Goal: Navigation & Orientation: Find specific page/section

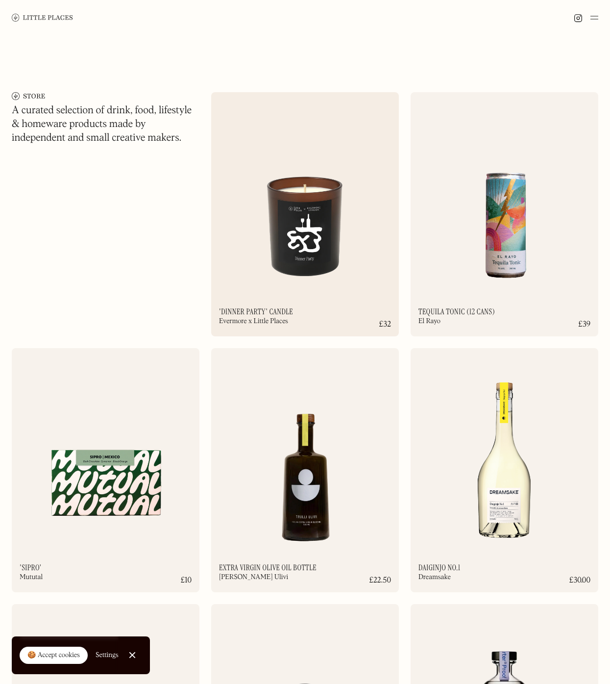
click at [311, 228] on img at bounding box center [305, 193] width 188 height 203
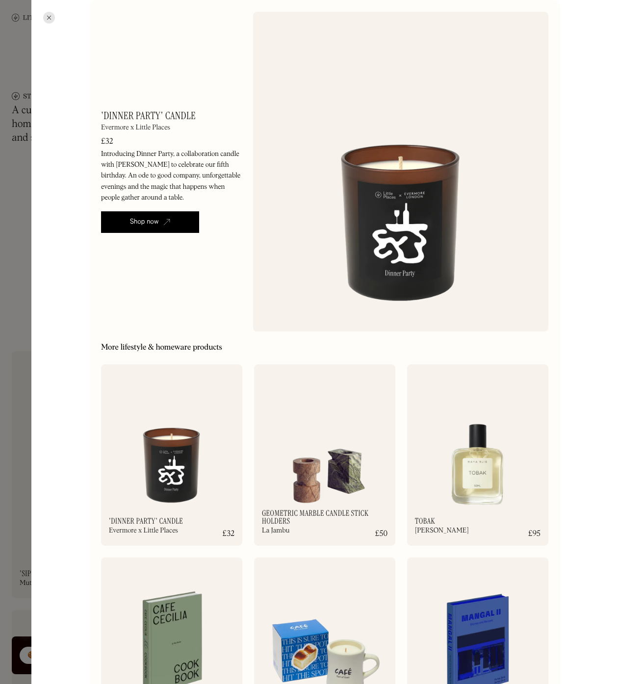
click at [135, 222] on div "Shop now" at bounding box center [144, 222] width 29 height 10
click at [17, 264] on div at bounding box center [309, 342] width 618 height 684
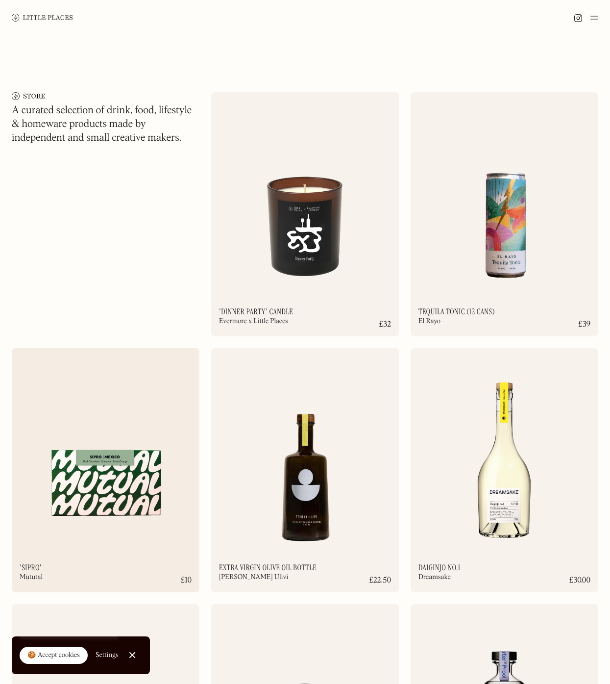
click at [105, 527] on img at bounding box center [106, 449] width 188 height 203
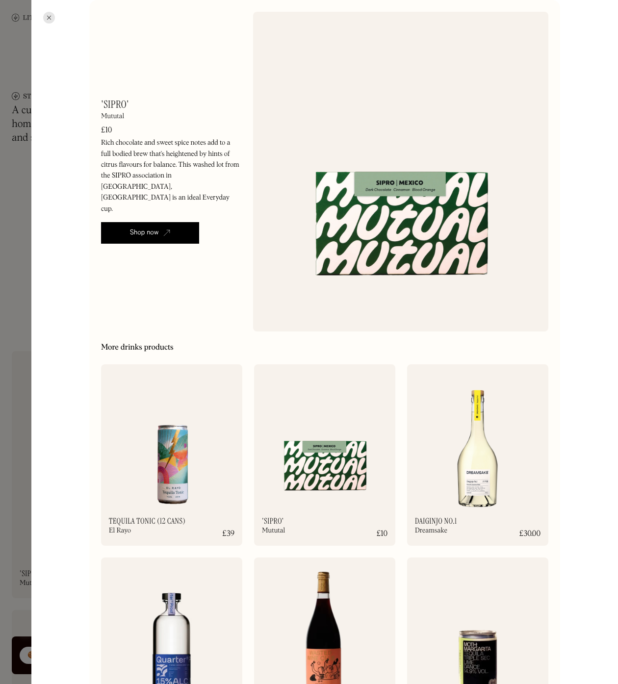
click at [18, 243] on div at bounding box center [309, 342] width 618 height 684
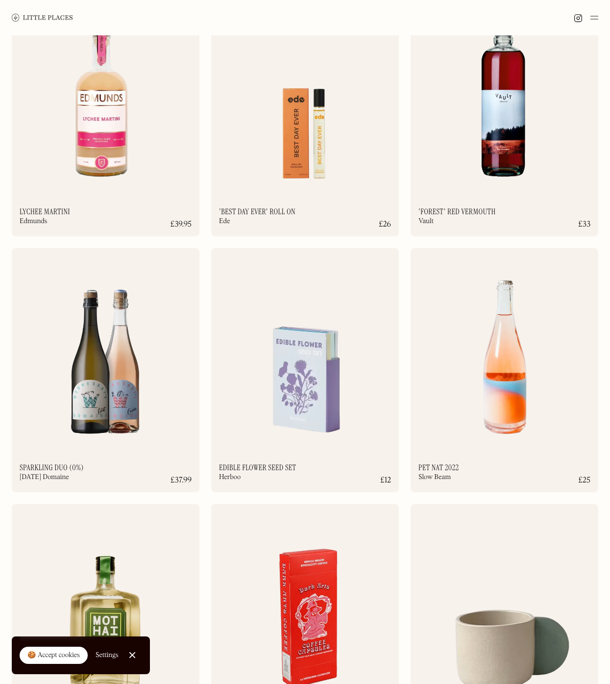
scroll to position [1726, 0]
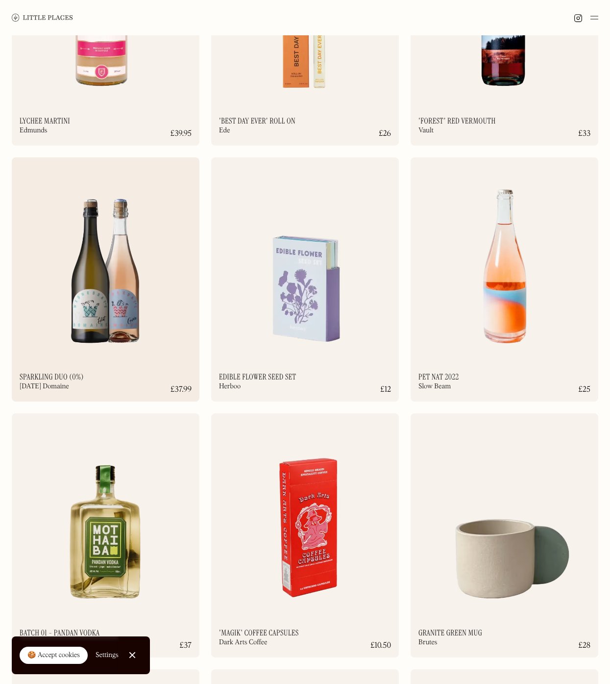
click at [99, 253] on img at bounding box center [106, 258] width 188 height 203
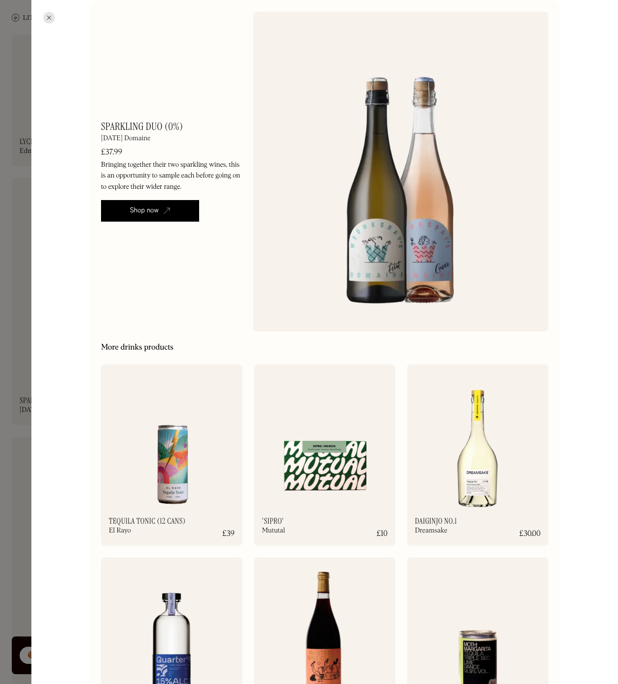
click at [141, 215] on div "Shop now" at bounding box center [144, 211] width 29 height 10
click at [16, 187] on div at bounding box center [309, 342] width 618 height 684
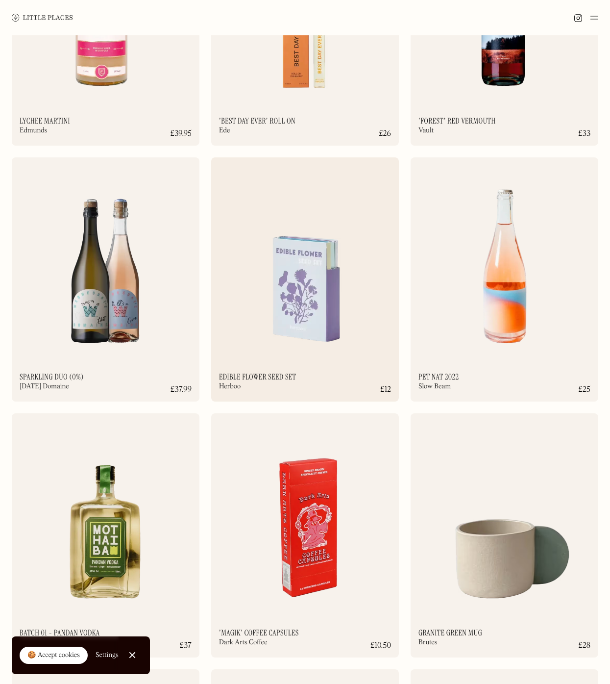
click at [323, 303] on img at bounding box center [305, 258] width 188 height 203
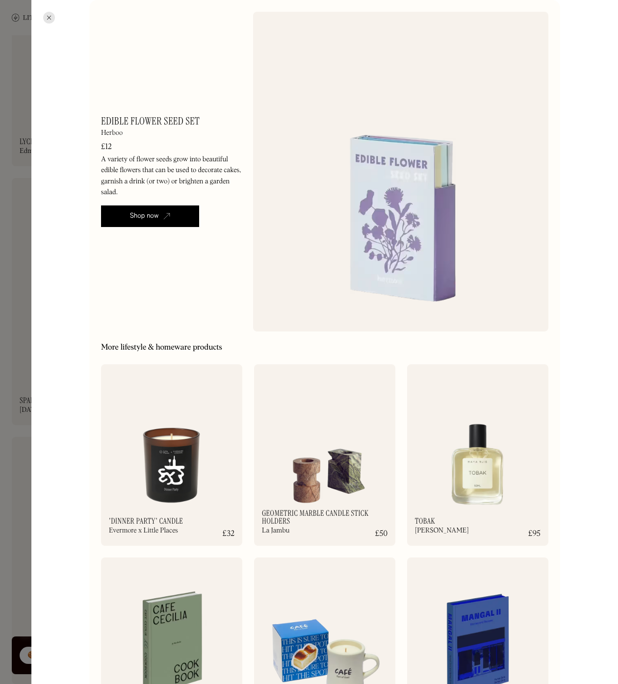
click at [11, 102] on div at bounding box center [309, 342] width 618 height 684
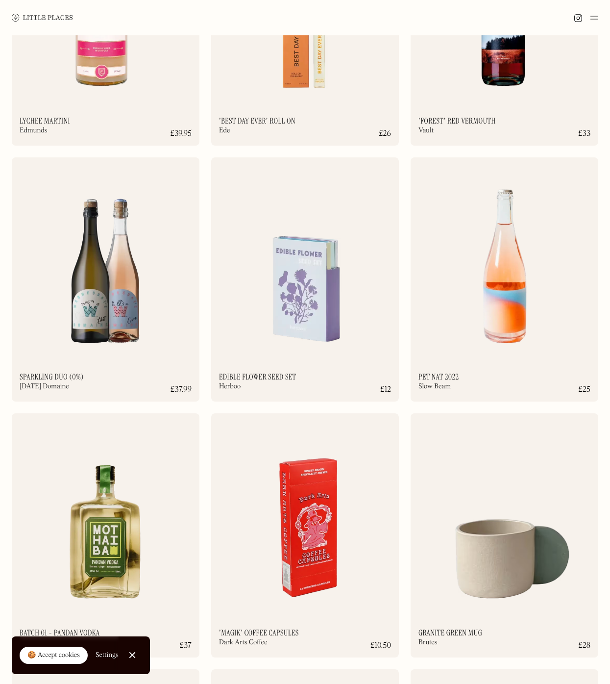
click at [51, 14] on img at bounding box center [42, 17] width 61 height 7
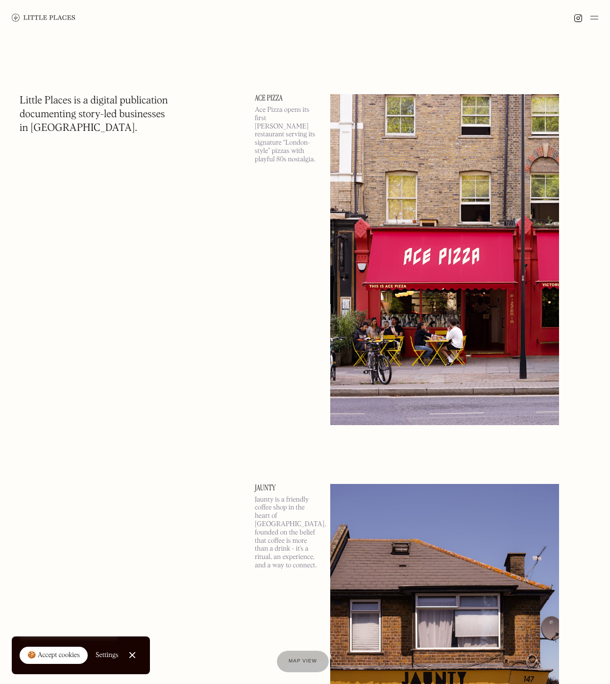
click at [511, 247] on img at bounding box center [444, 259] width 229 height 331
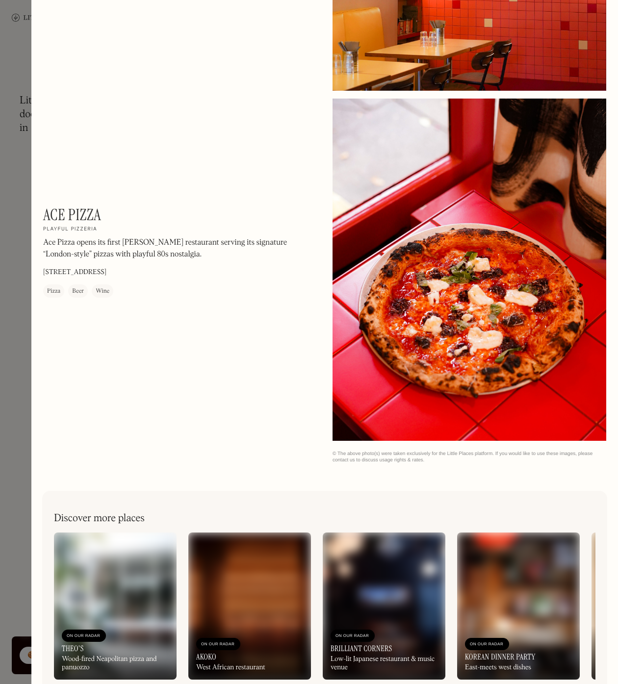
scroll to position [637, 0]
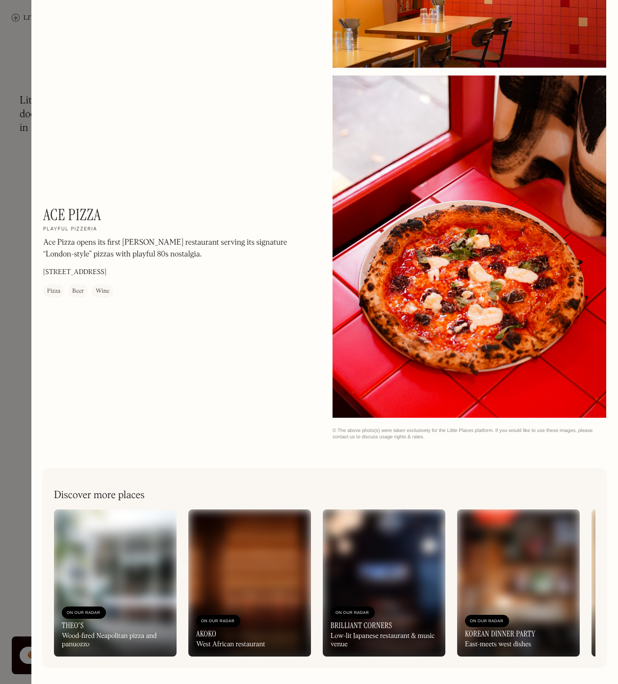
click at [256, 546] on img at bounding box center [249, 582] width 123 height 147
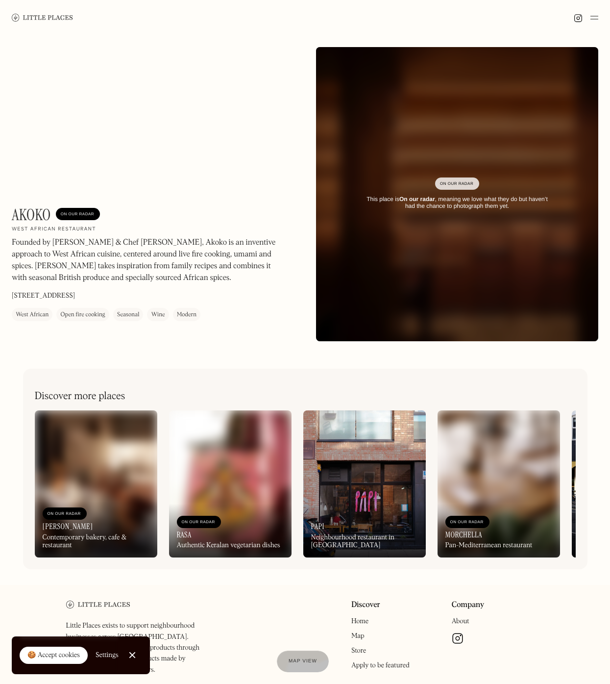
click at [40, 14] on img at bounding box center [42, 17] width 61 height 7
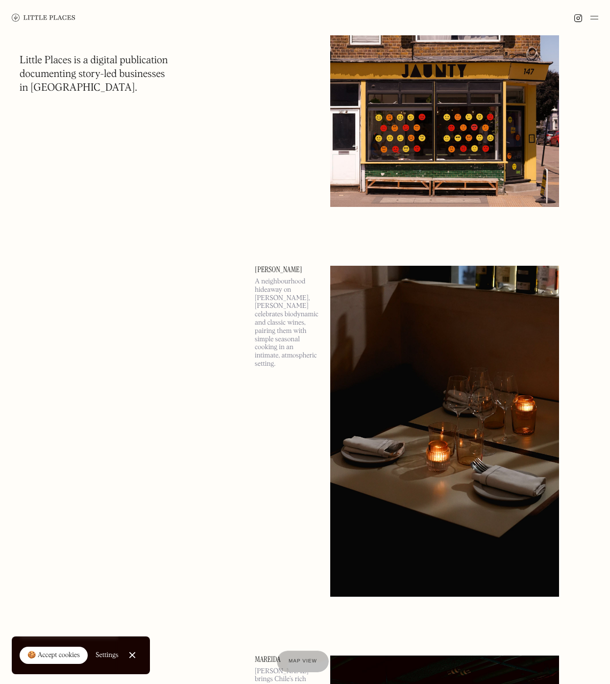
scroll to position [666, 0]
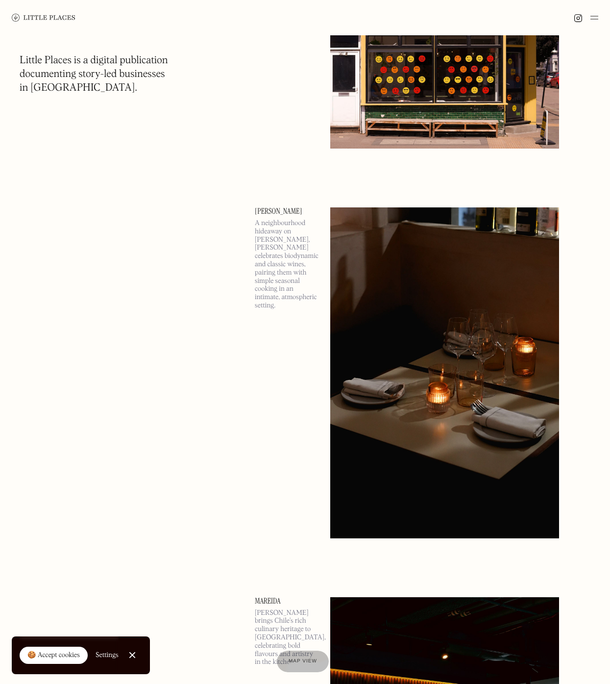
click at [135, 656] on link "Close Cookie Popup" at bounding box center [133, 655] width 20 height 20
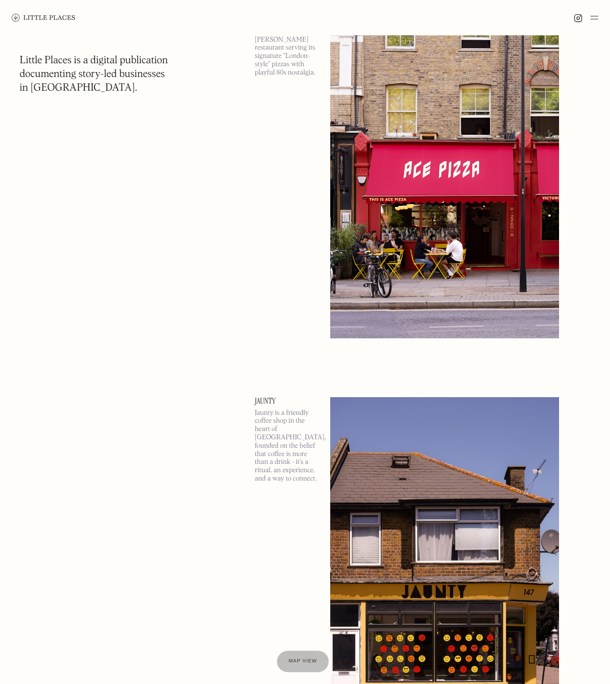
scroll to position [0, 0]
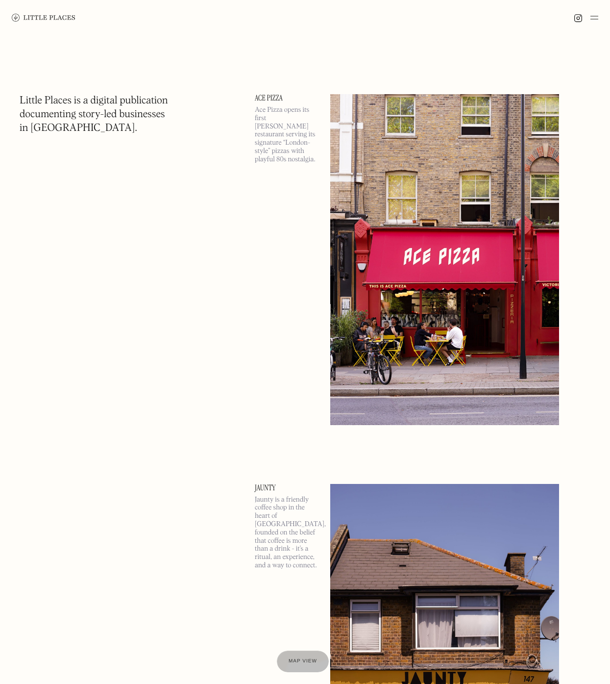
drag, startPoint x: 77, startPoint y: 39, endPoint x: 2, endPoint y: 25, distance: 76.3
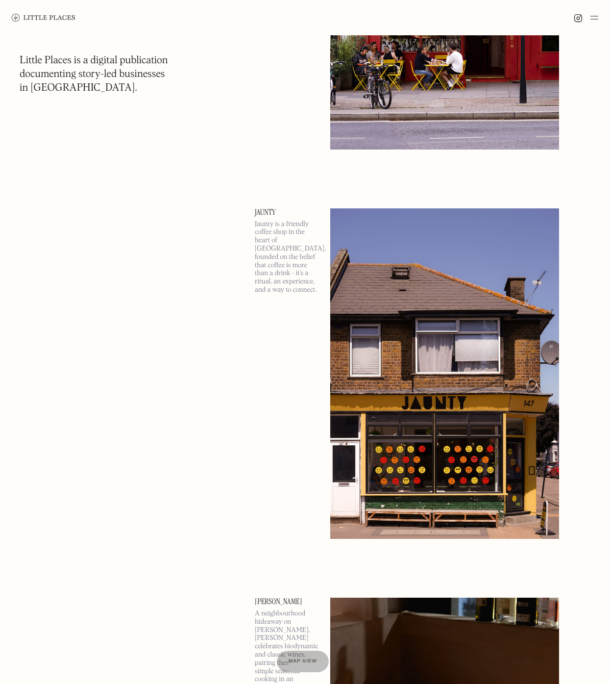
scroll to position [635, 0]
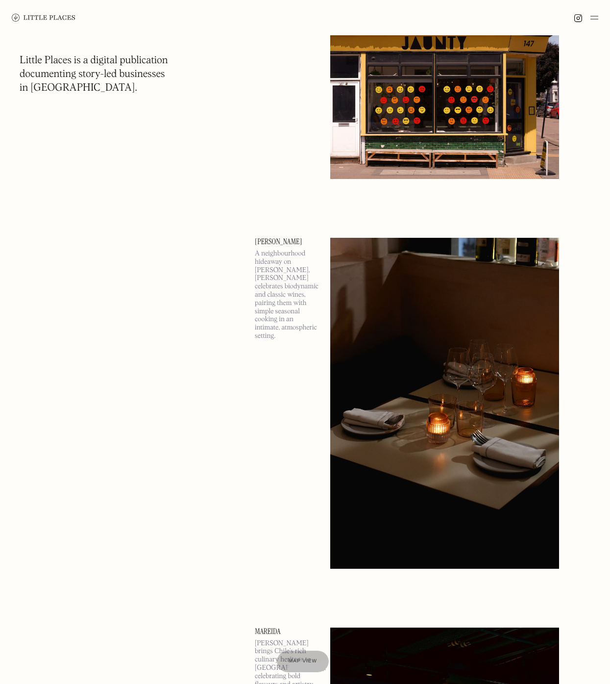
click at [375, 396] on img at bounding box center [444, 403] width 229 height 331
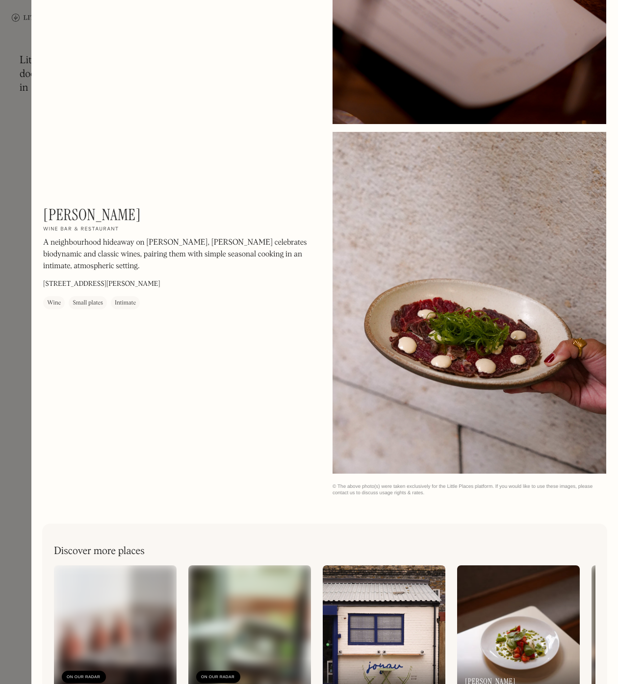
scroll to position [982, 0]
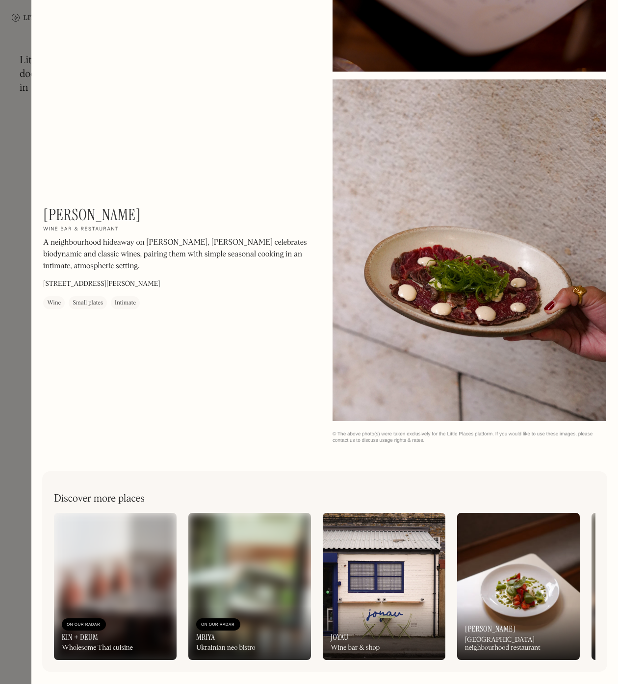
click at [10, 103] on div at bounding box center [309, 342] width 618 height 684
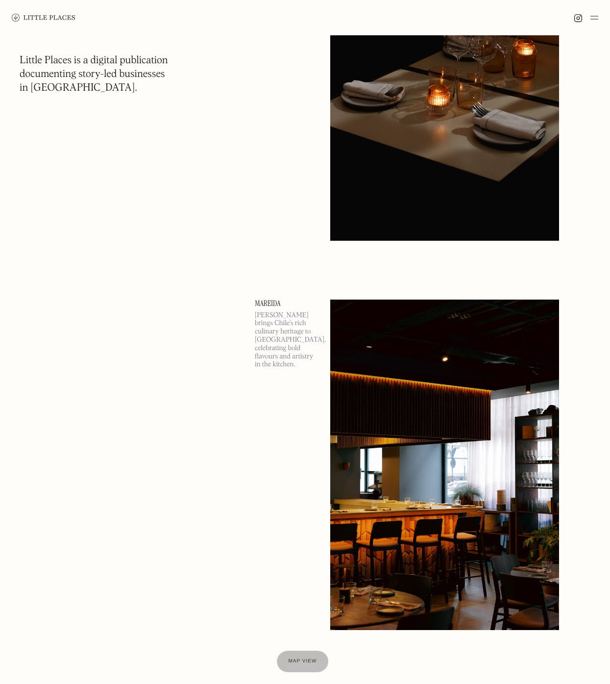
scroll to position [985, 0]
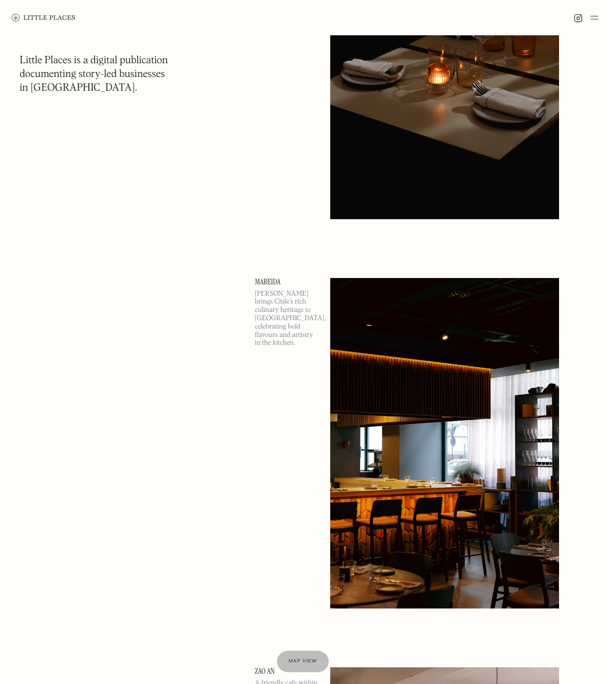
click at [458, 434] on img at bounding box center [444, 443] width 229 height 331
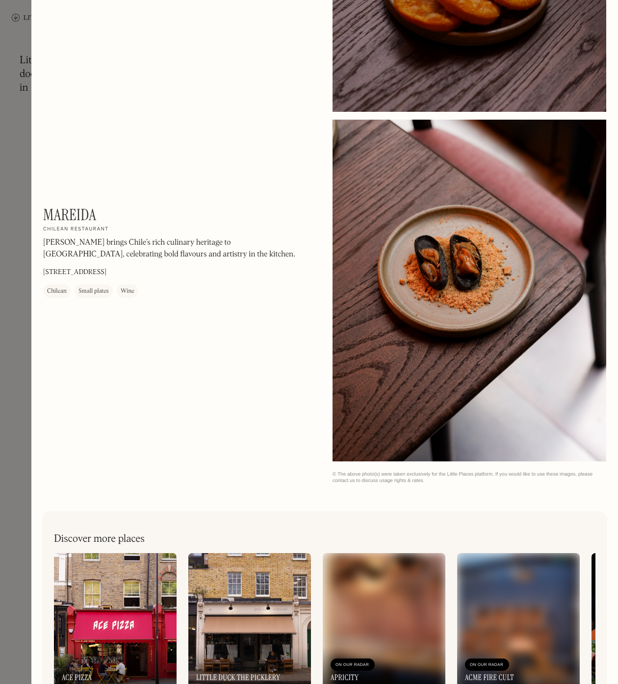
scroll to position [982, 0]
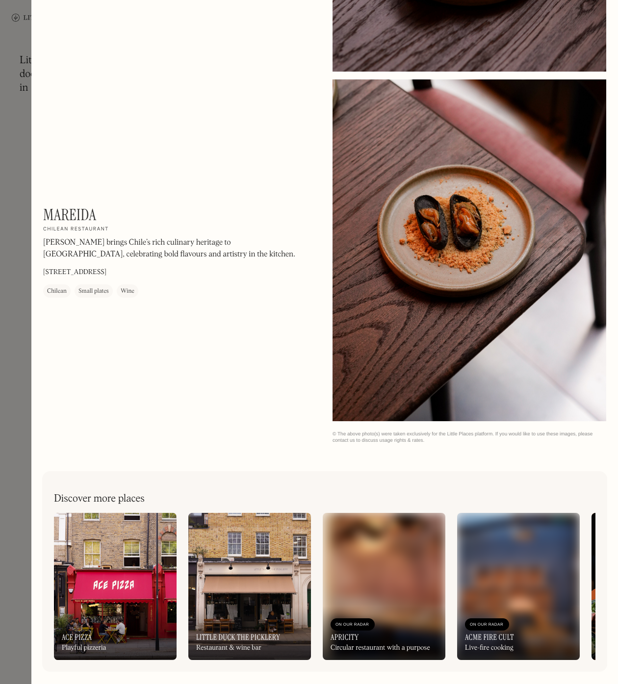
click at [16, 312] on div at bounding box center [309, 342] width 618 height 684
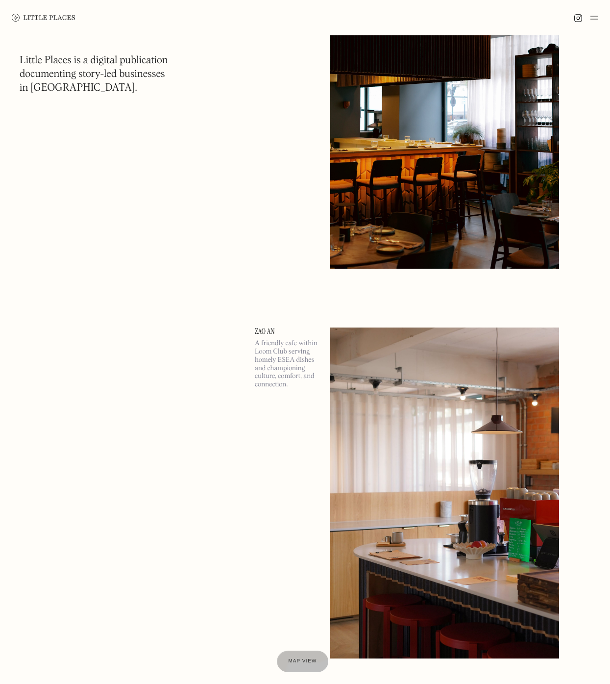
scroll to position [1476, 0]
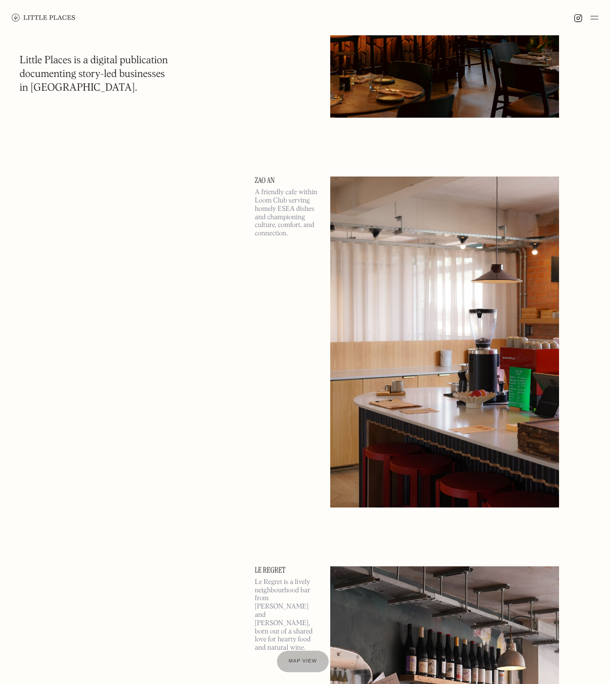
click at [438, 394] on img at bounding box center [444, 341] width 229 height 331
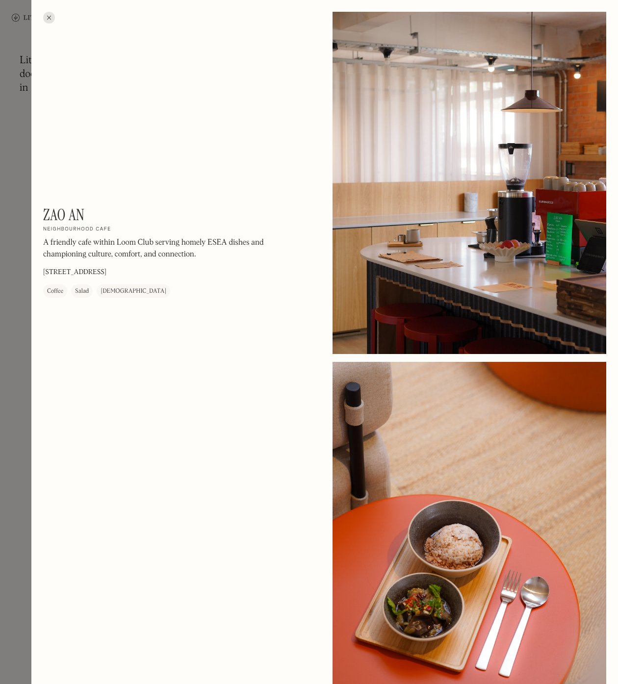
click at [13, 144] on div at bounding box center [309, 342] width 618 height 684
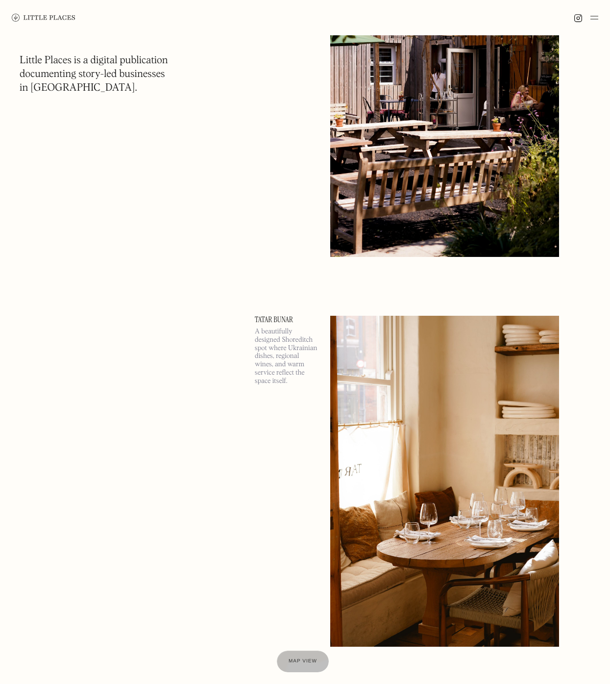
scroll to position [4421, 0]
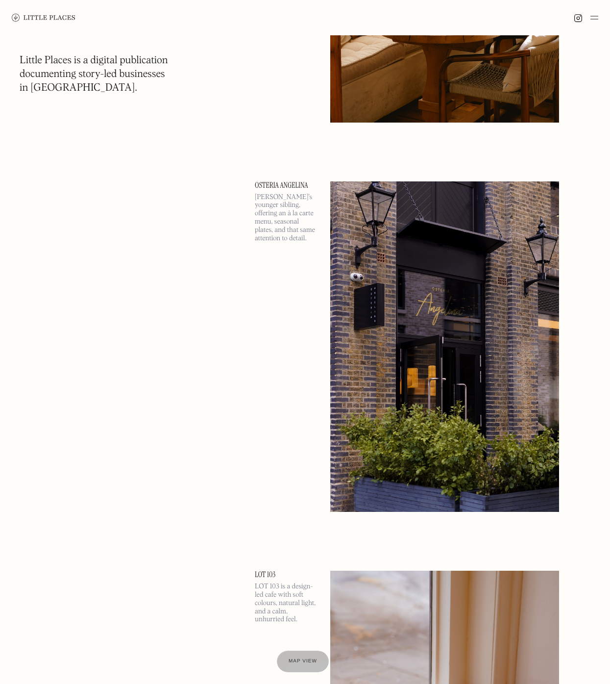
click at [373, 405] on img at bounding box center [444, 346] width 229 height 331
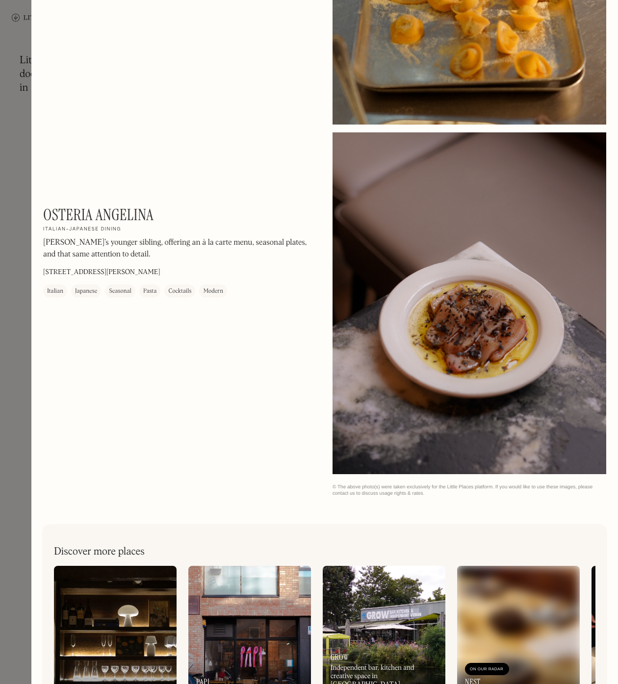
scroll to position [982, 0]
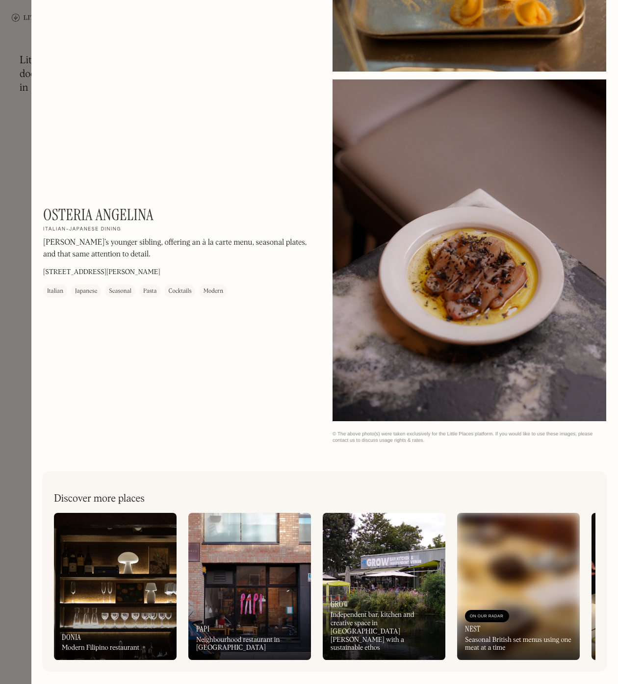
click at [14, 239] on div at bounding box center [309, 342] width 618 height 684
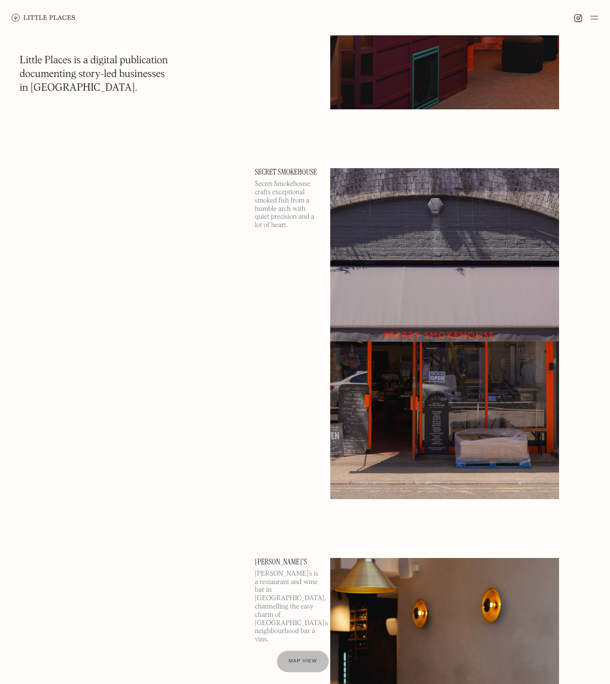
scroll to position [5799, 0]
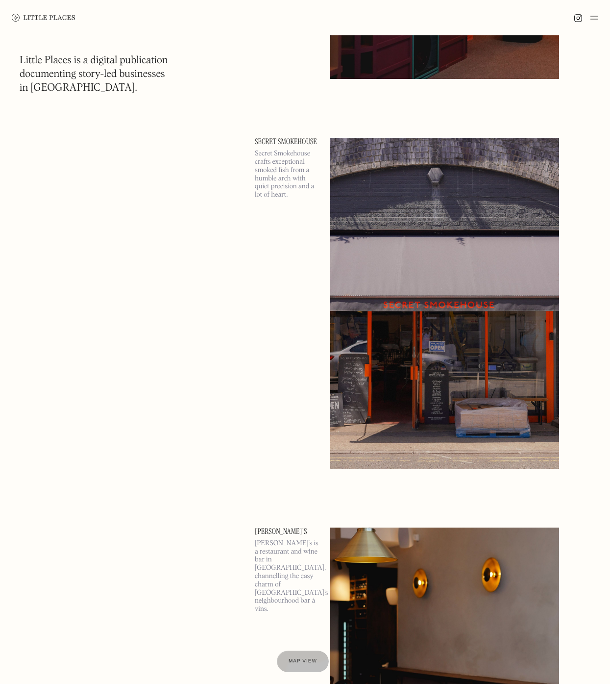
click at [436, 358] on img at bounding box center [444, 303] width 229 height 331
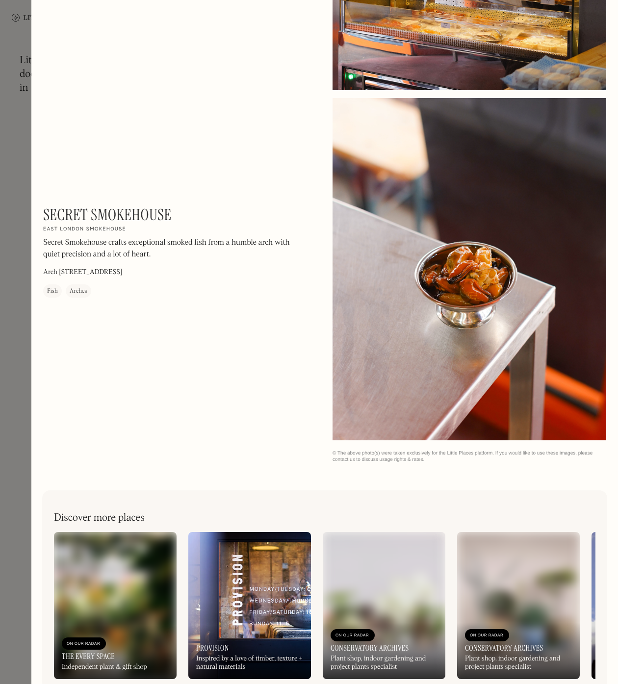
scroll to position [637, 0]
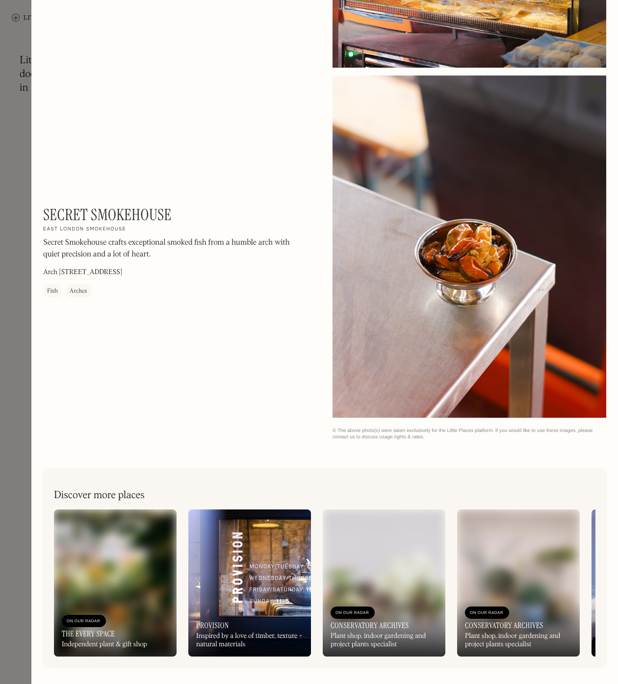
click at [20, 360] on div at bounding box center [309, 342] width 618 height 684
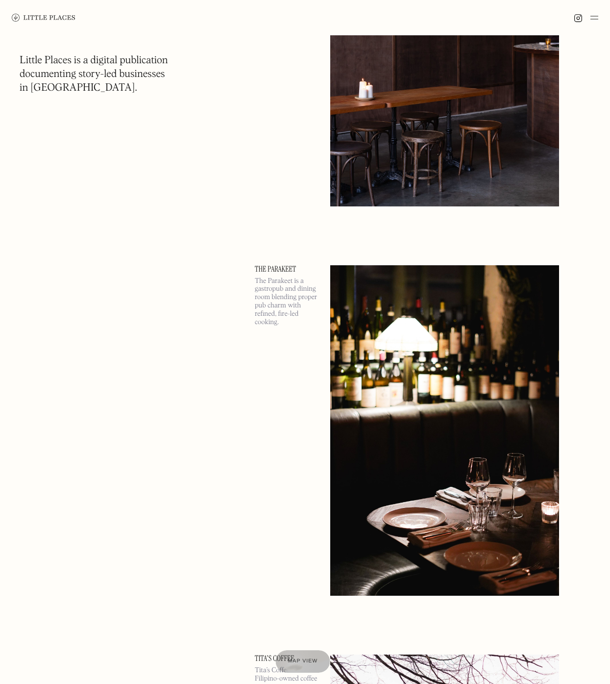
click at [306, 660] on span "Map view" at bounding box center [303, 661] width 30 height 6
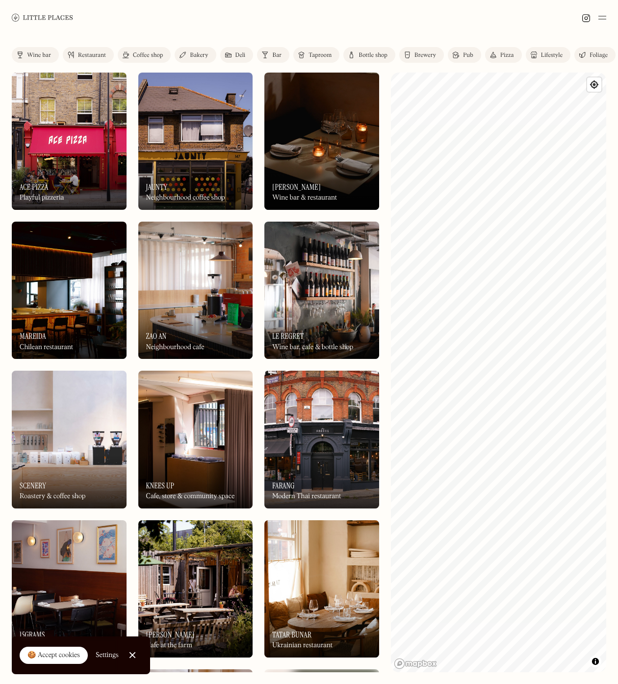
click at [127, 17] on div at bounding box center [309, 17] width 618 height 35
click at [245, 19] on div at bounding box center [309, 17] width 618 height 35
click at [587, 18] on img at bounding box center [585, 18] width 9 height 9
